Goal: Transaction & Acquisition: Purchase product/service

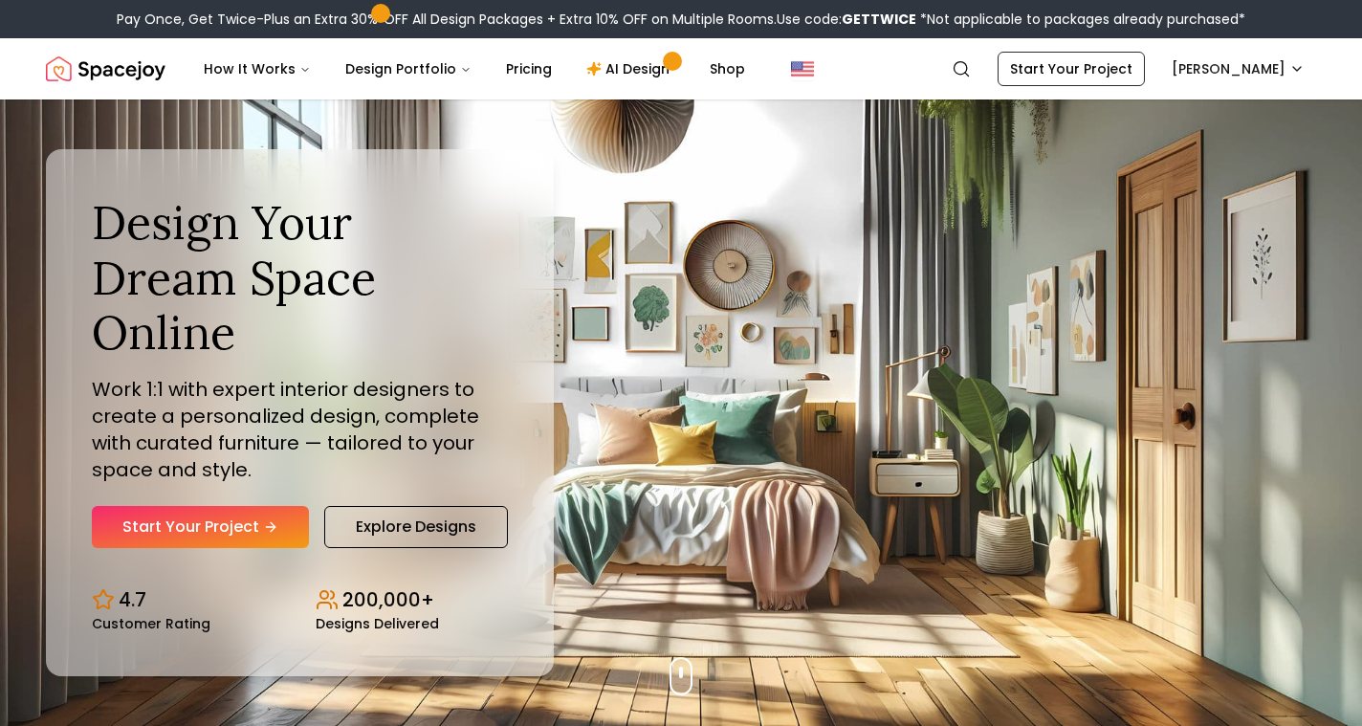
click at [625, 68] on link "AI Design" at bounding box center [631, 69] width 120 height 38
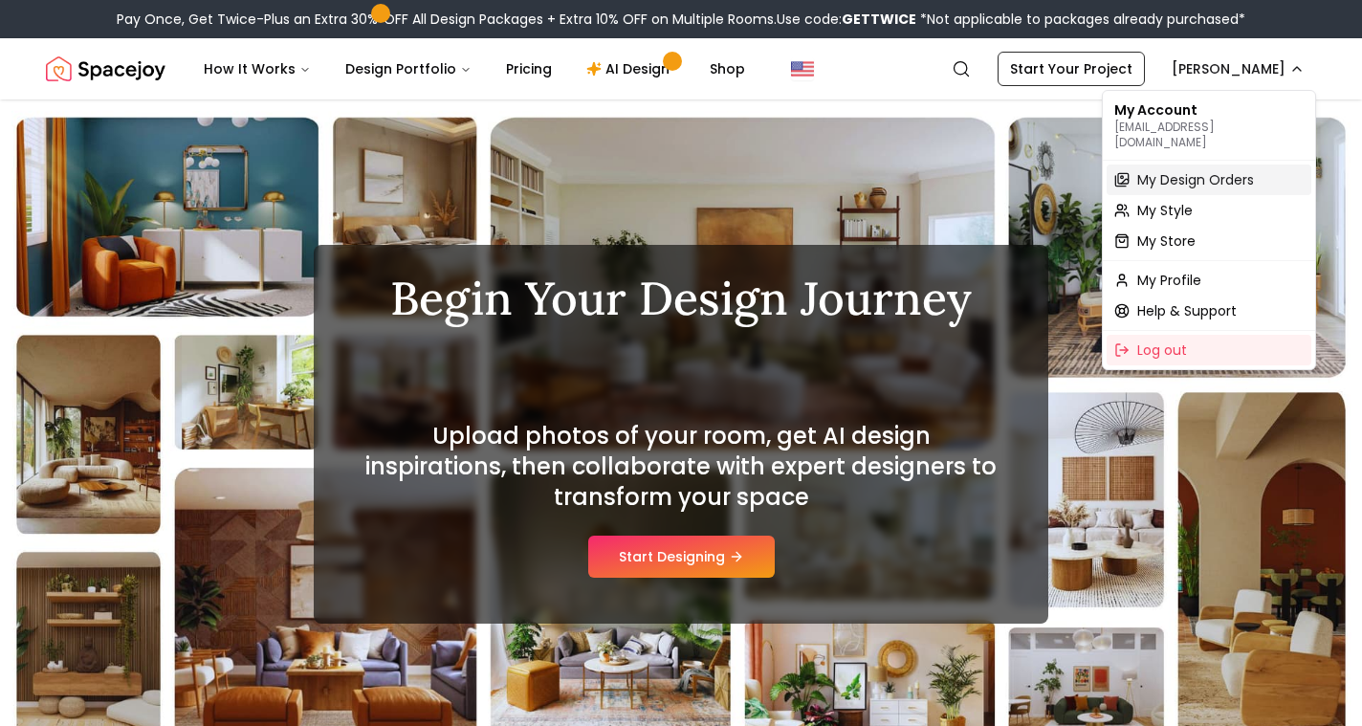
click at [1181, 170] on span "My Design Orders" at bounding box center [1195, 179] width 117 height 19
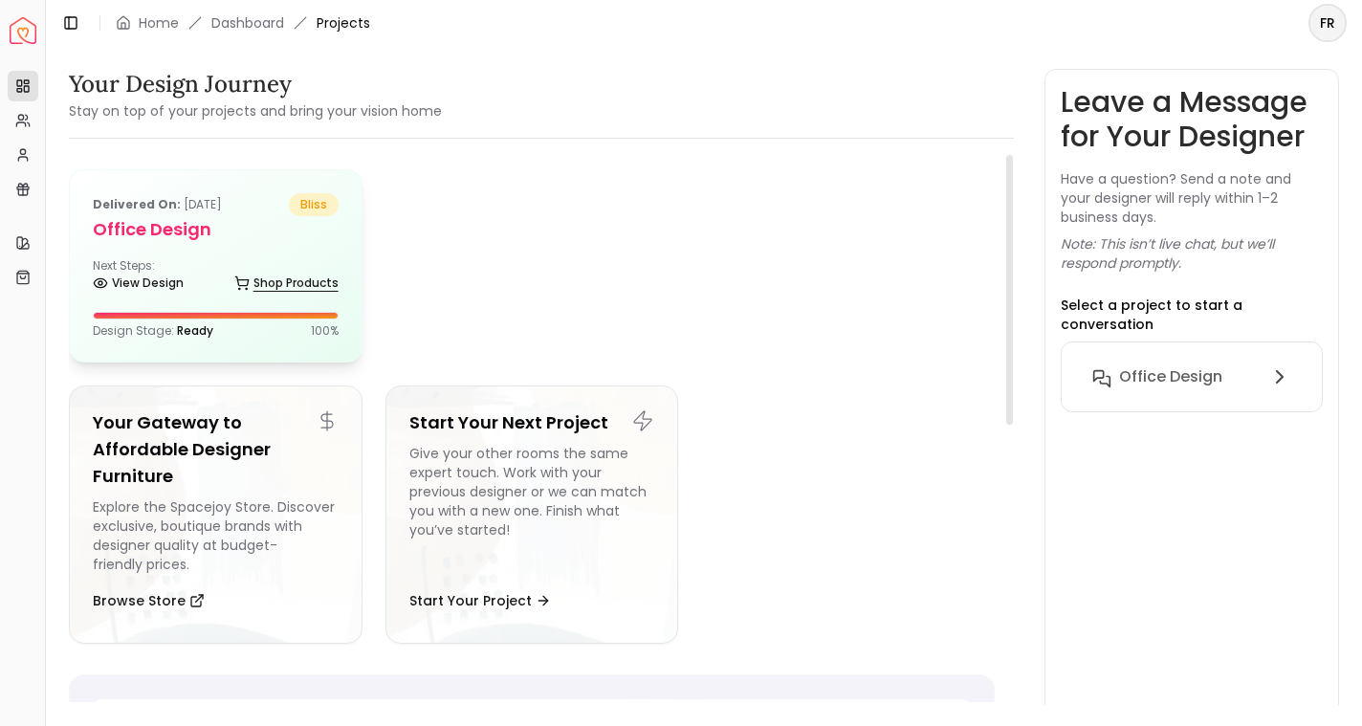
click at [294, 280] on link "Shop Products" at bounding box center [286, 283] width 104 height 27
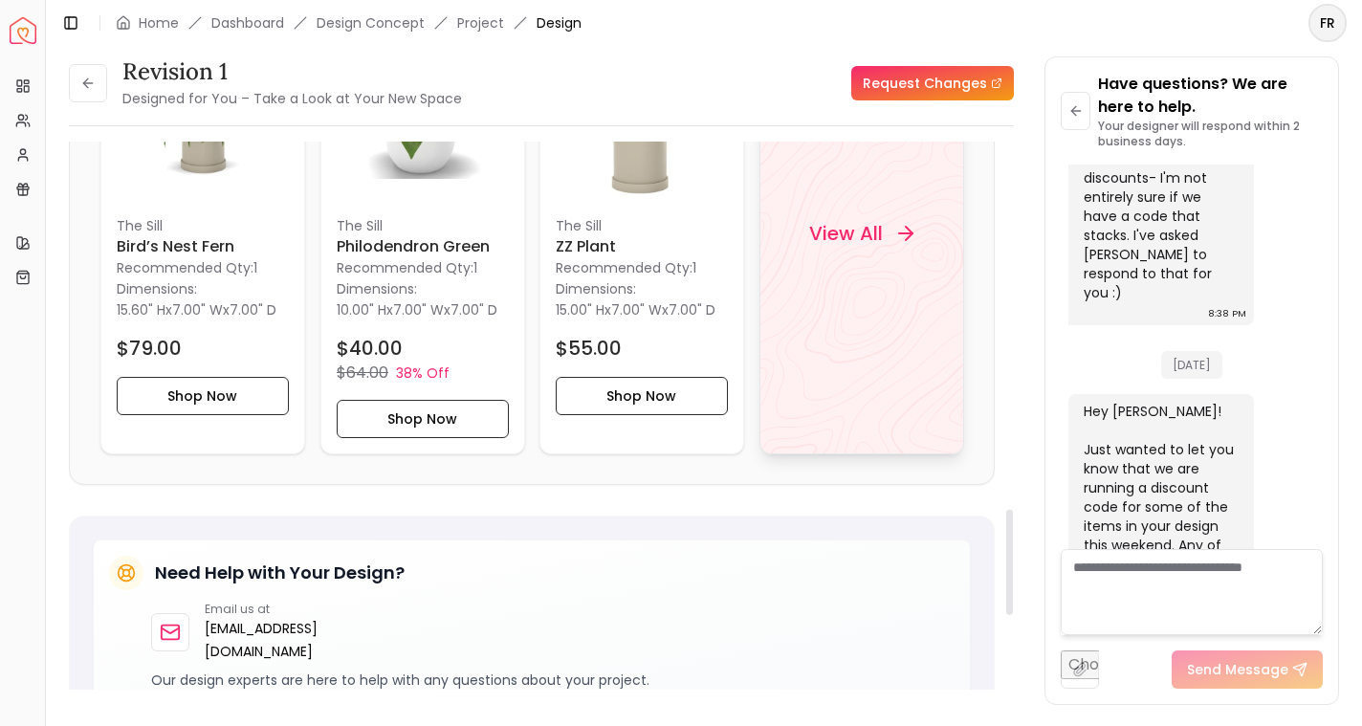
scroll to position [1910, 0]
click at [880, 245] on h4 "View All" at bounding box center [846, 231] width 74 height 27
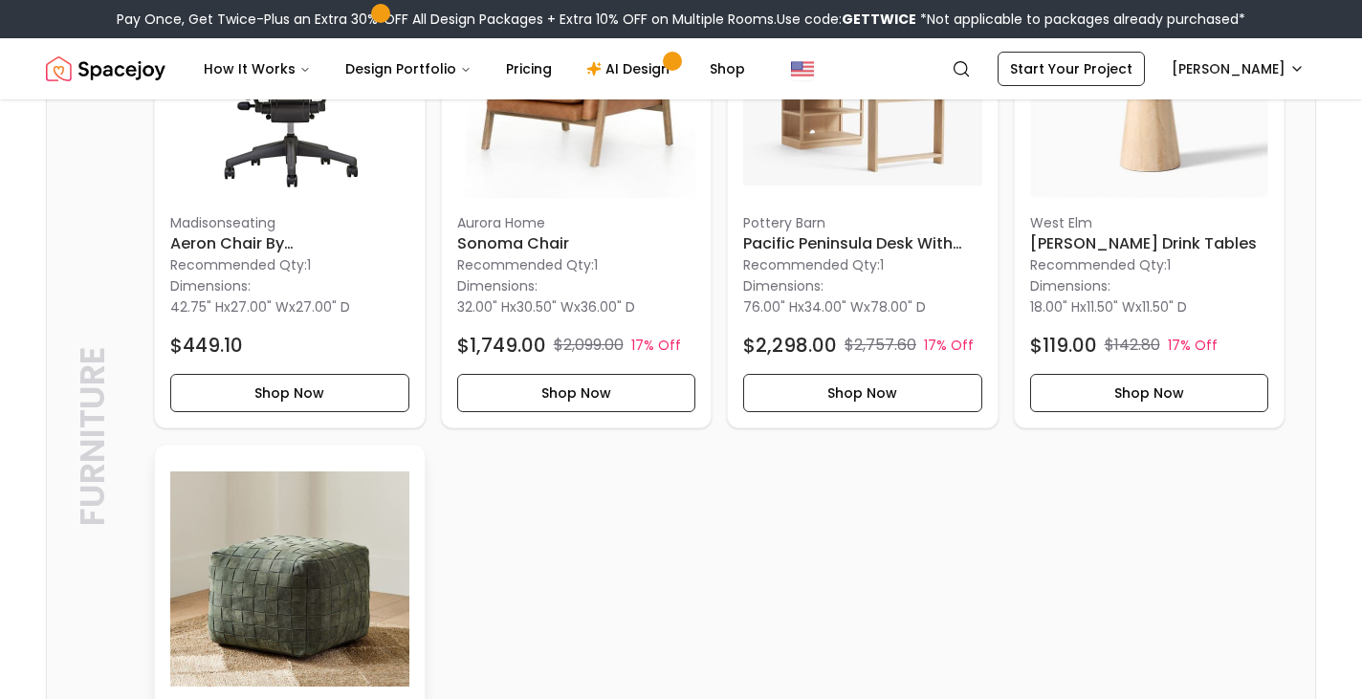
scroll to position [643, 0]
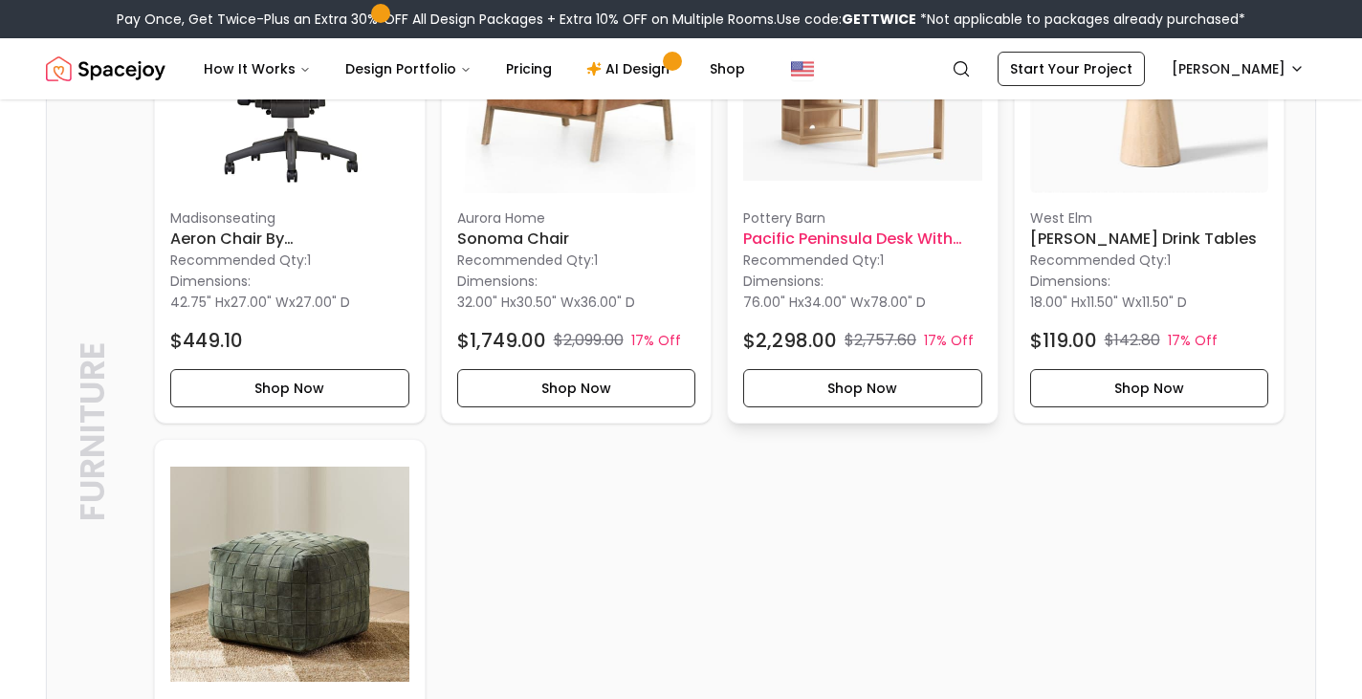
click at [784, 233] on h6 "Pacific Peninsula Desk with Bookcase Suite" at bounding box center [862, 239] width 239 height 23
